Goal: Register for event/course

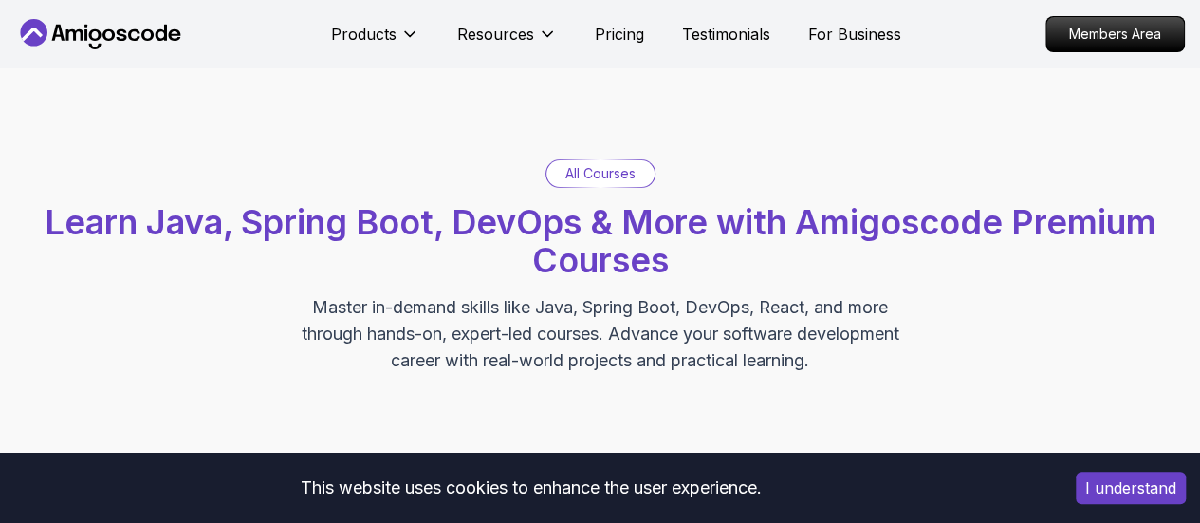
click at [416, 268] on h2 "Learn Java, Spring Boot, DevOps & More with Amigoscode Premium Courses" at bounding box center [599, 241] width 1181 height 76
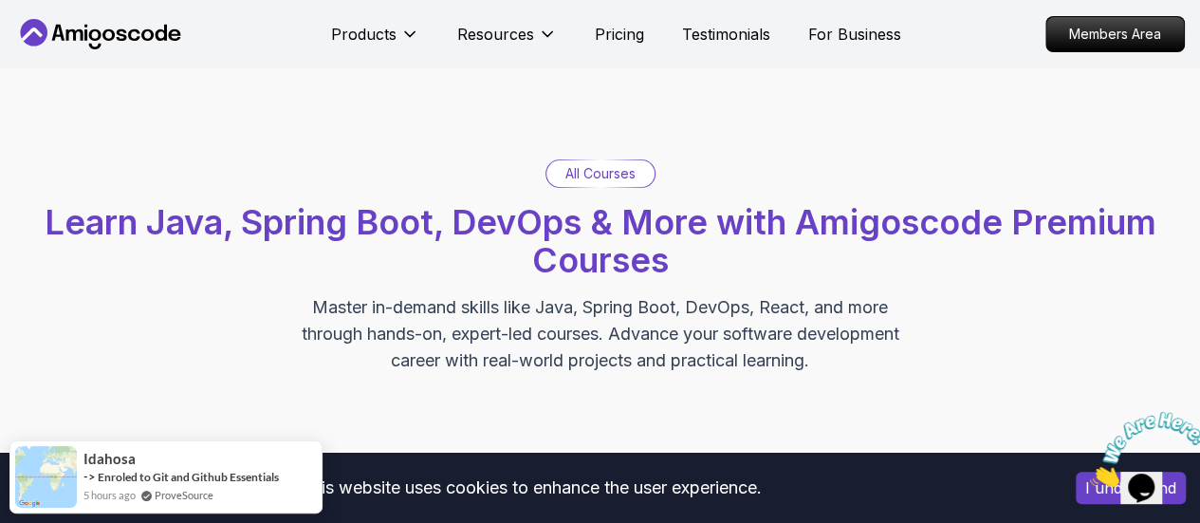
click at [622, 173] on p "All Courses" at bounding box center [600, 173] width 70 height 19
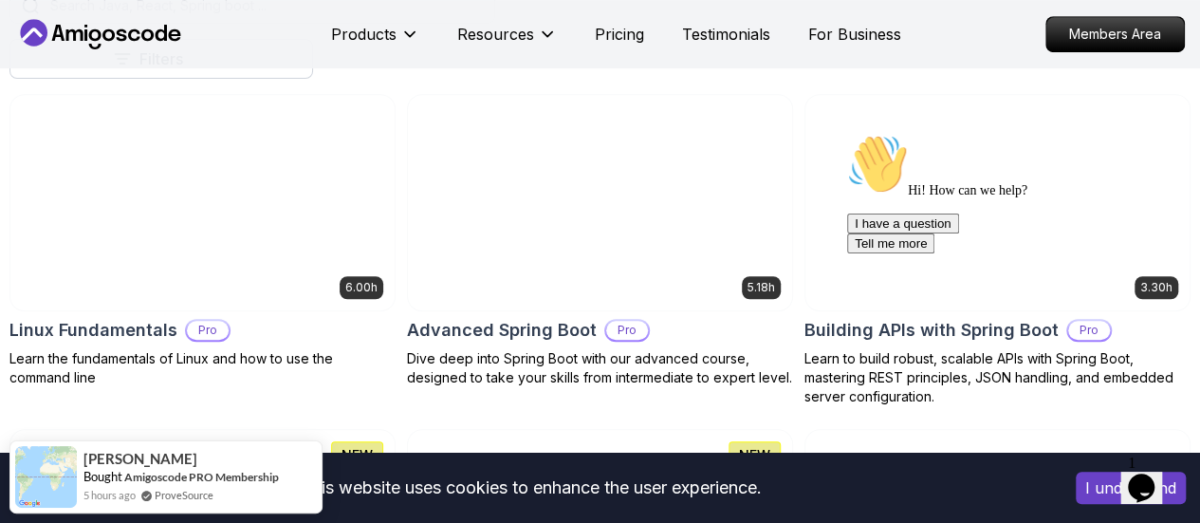
scroll to position [569, 0]
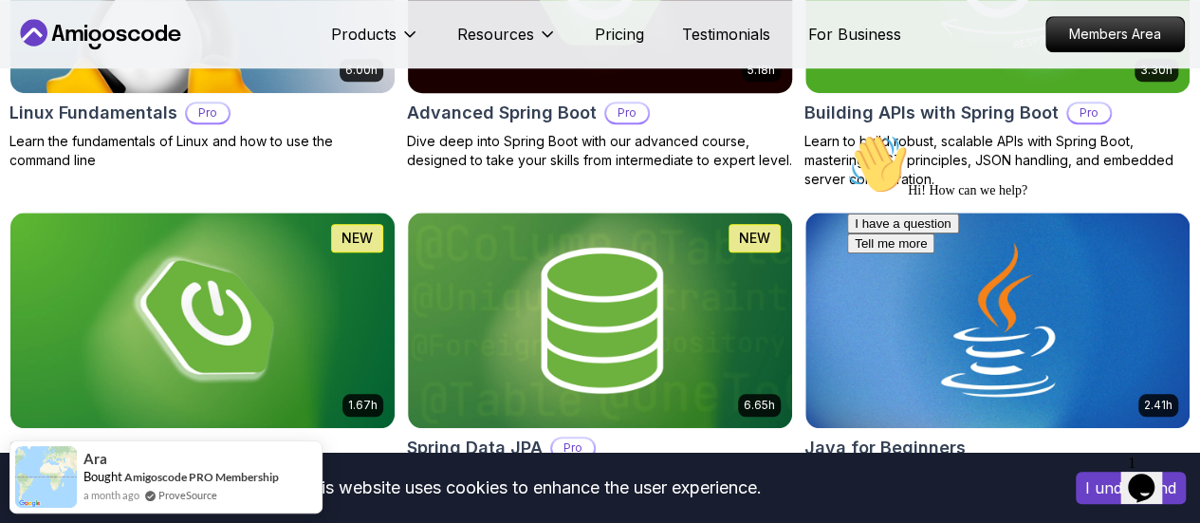
scroll to position [773, 0]
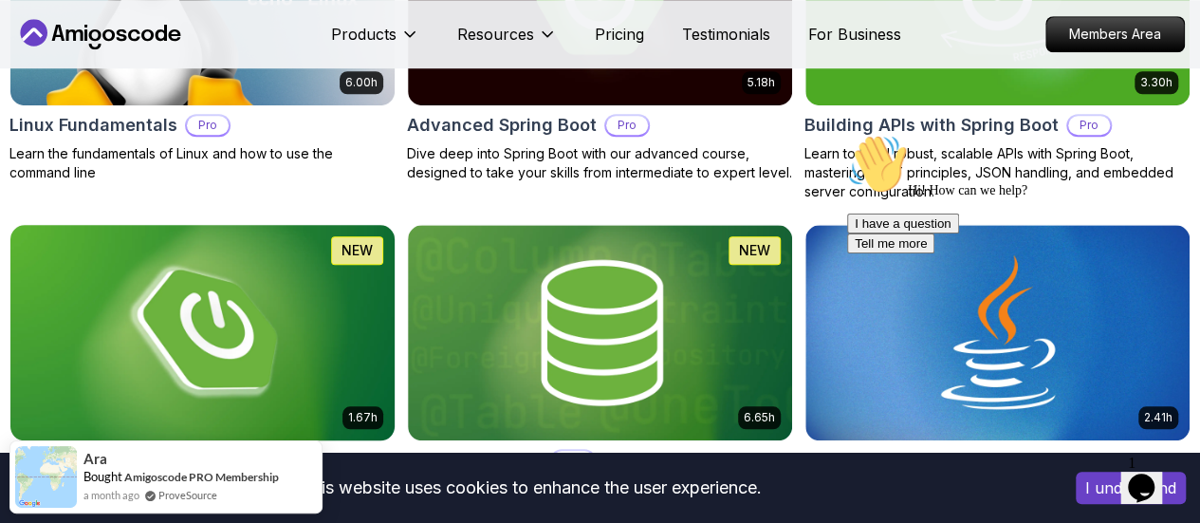
click at [404, 240] on img at bounding box center [202, 332] width 403 height 226
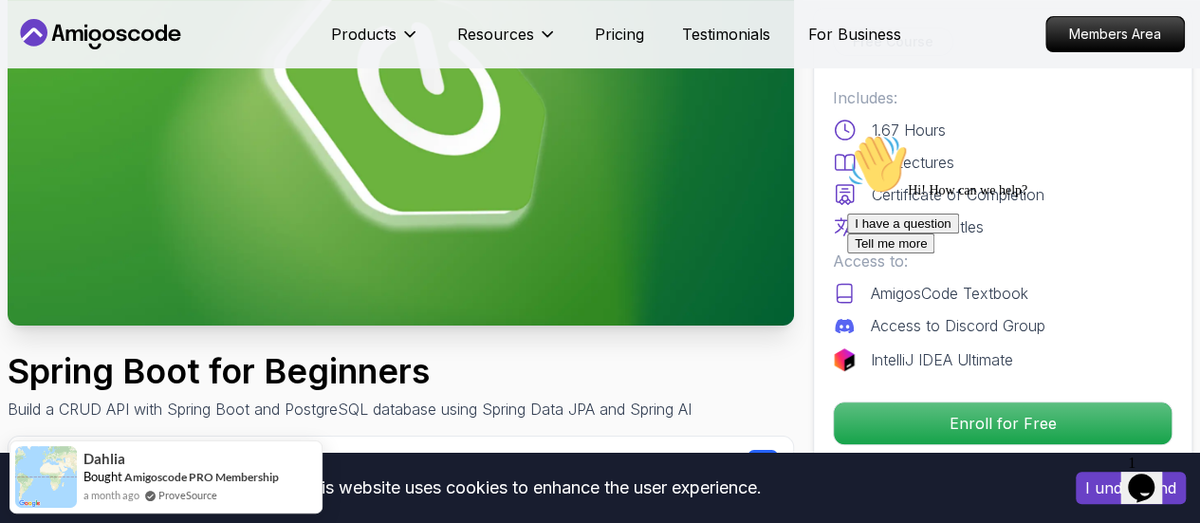
scroll to position [238, 0]
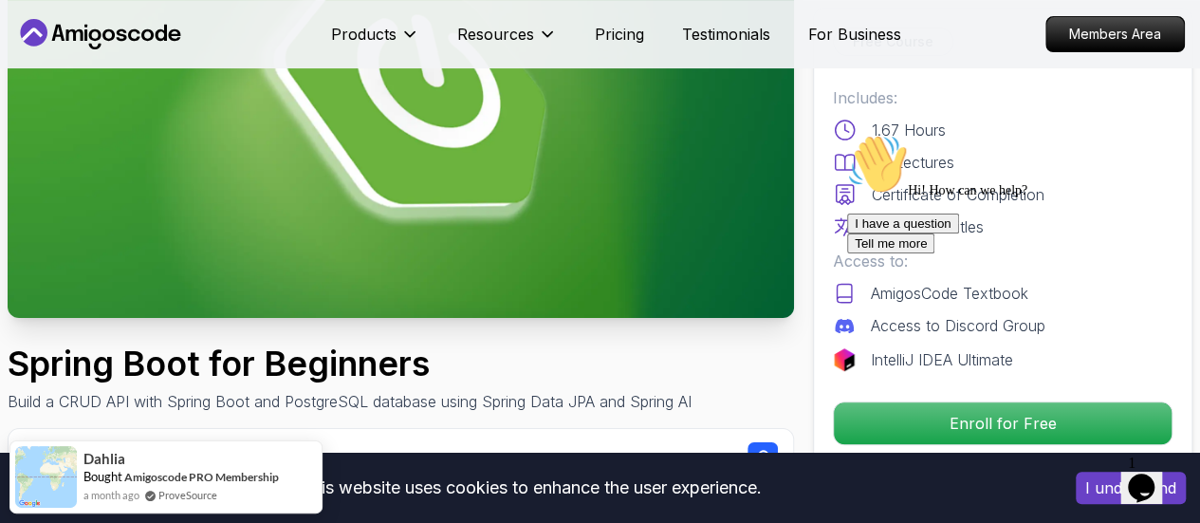
click at [847, 134] on icon "Chat attention grabber" at bounding box center [847, 134] width 0 height 0
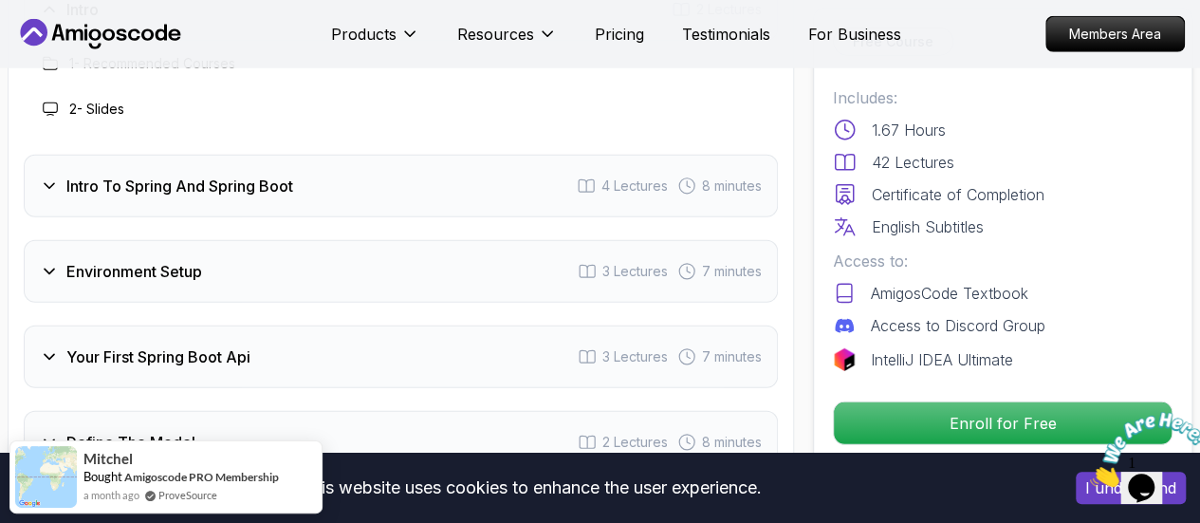
scroll to position [2593, 0]
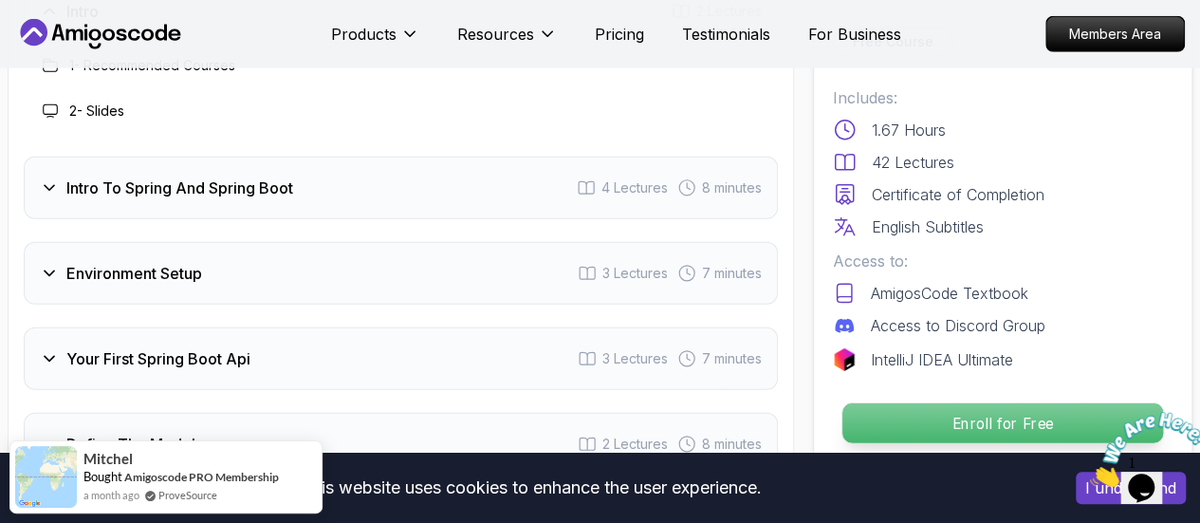
click at [919, 436] on p "Enroll for Free" at bounding box center [1002, 423] width 321 height 40
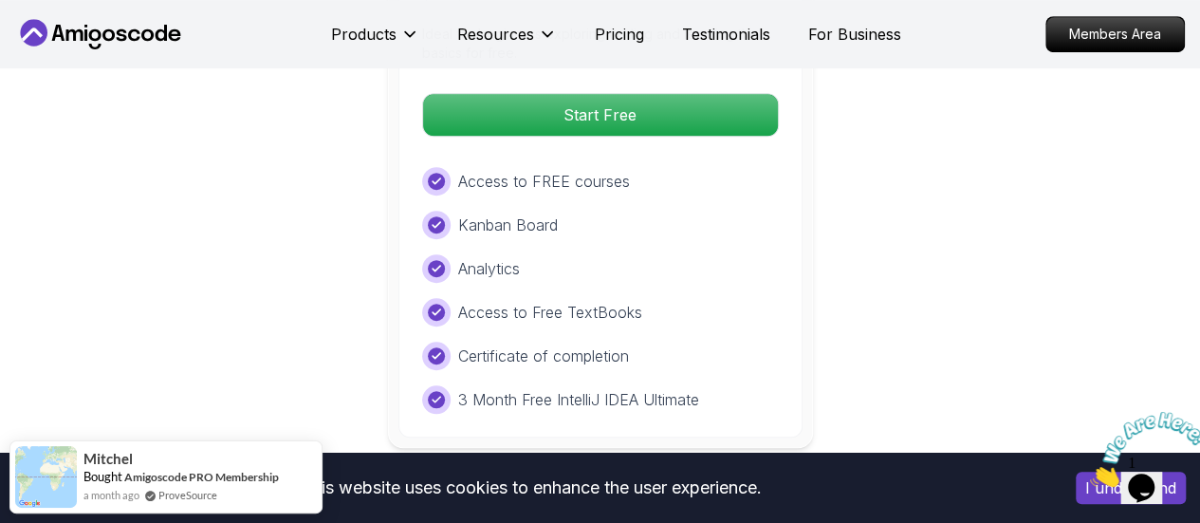
scroll to position [4161, 0]
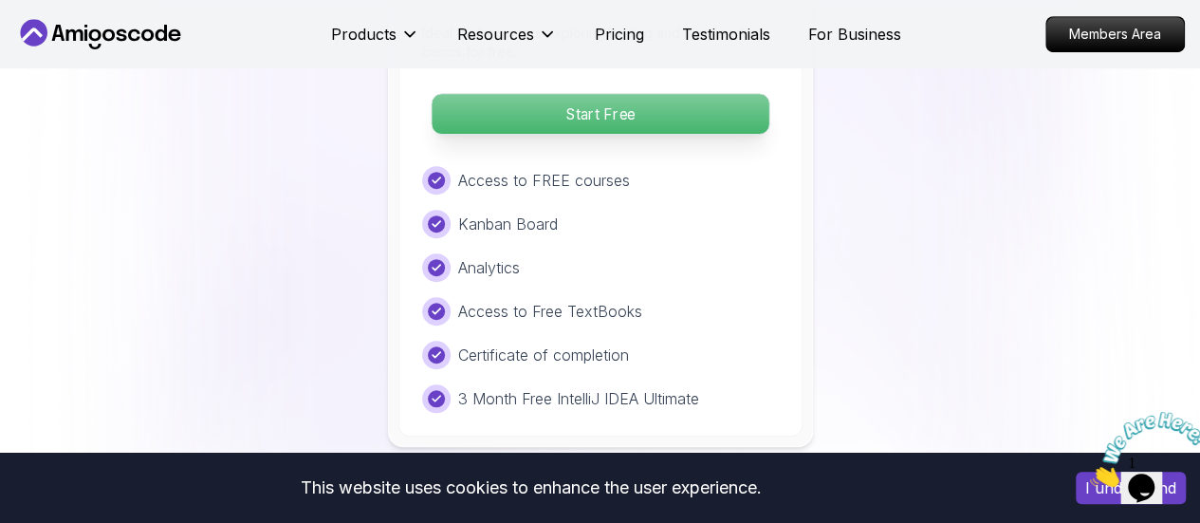
click at [606, 113] on p "Start Free" at bounding box center [600, 114] width 337 height 40
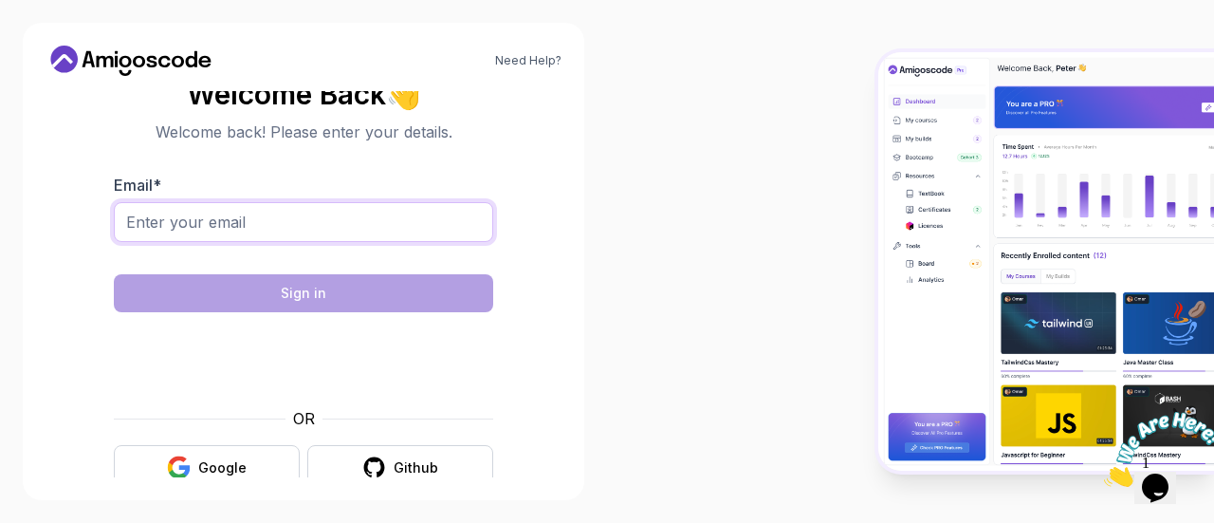
click at [434, 238] on input "Email *" at bounding box center [303, 222] width 379 height 40
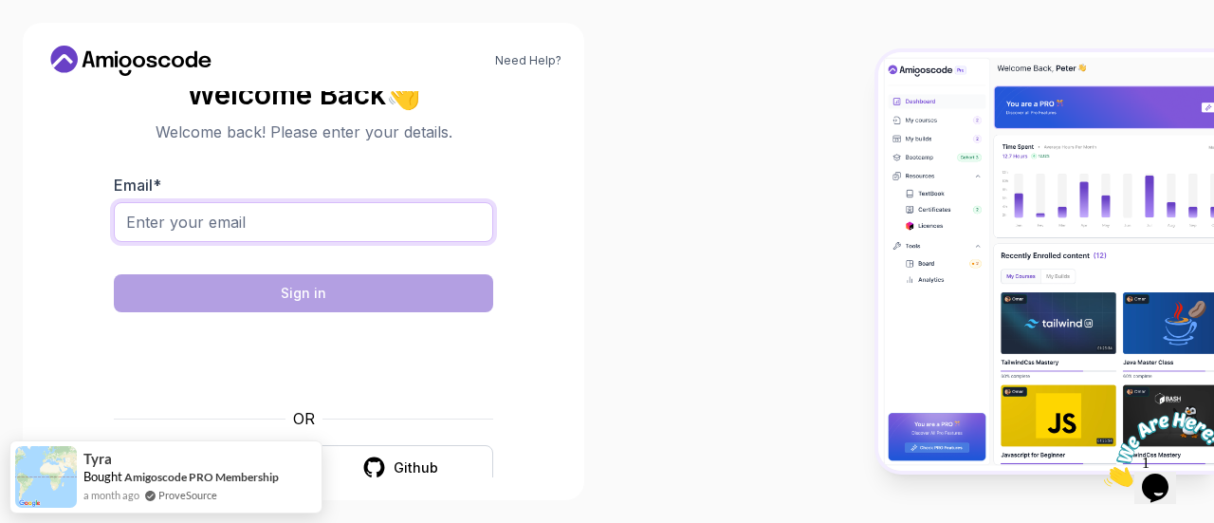
click at [260, 230] on input "Email *" at bounding box center [303, 222] width 379 height 40
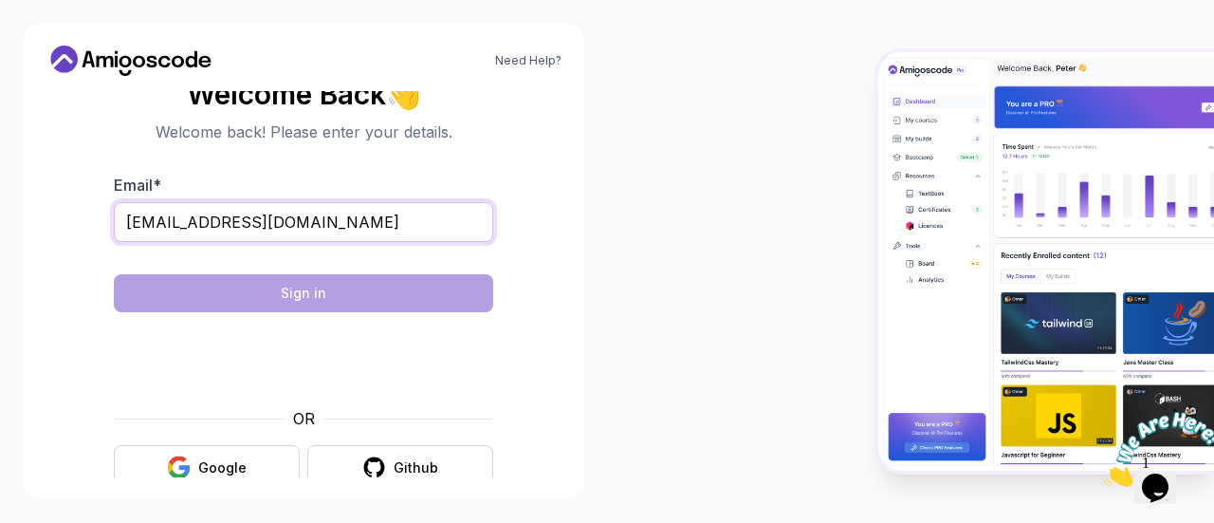
type input "[EMAIL_ADDRESS][DOMAIN_NAME]"
click at [317, 219] on input "[EMAIL_ADDRESS][DOMAIN_NAME]" at bounding box center [303, 222] width 379 height 40
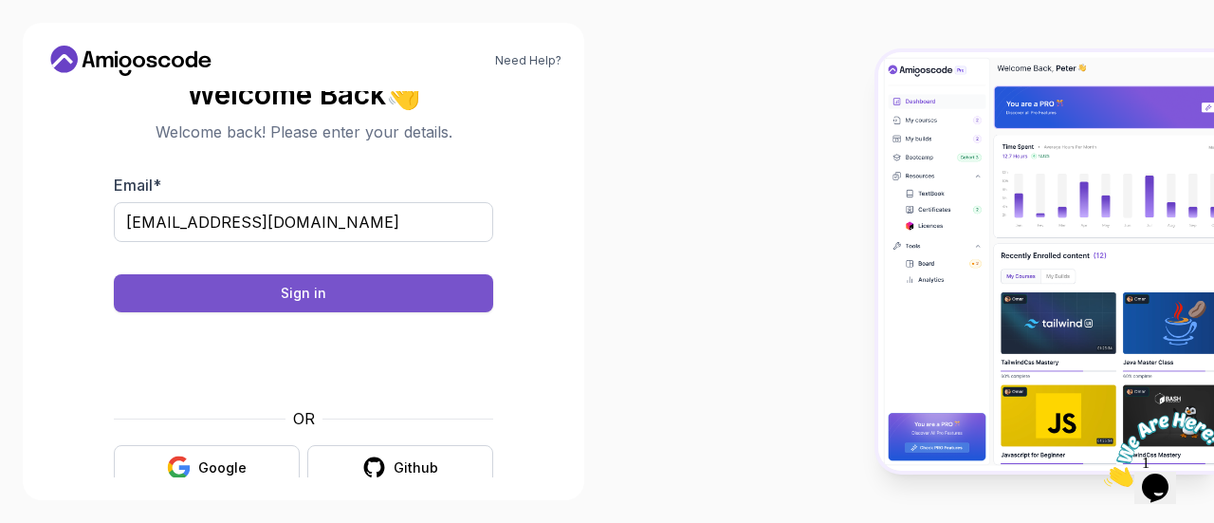
click at [413, 285] on button "Sign in" at bounding box center [303, 293] width 379 height 38
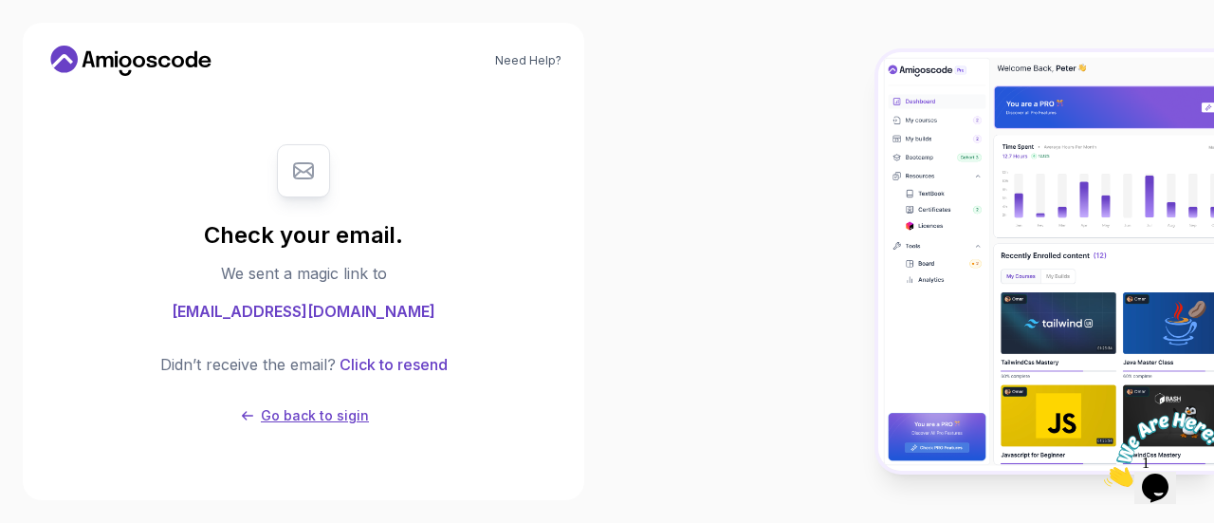
click at [271, 422] on p "Go back to sigin" at bounding box center [315, 415] width 108 height 19
